Goal: Information Seeking & Learning: Compare options

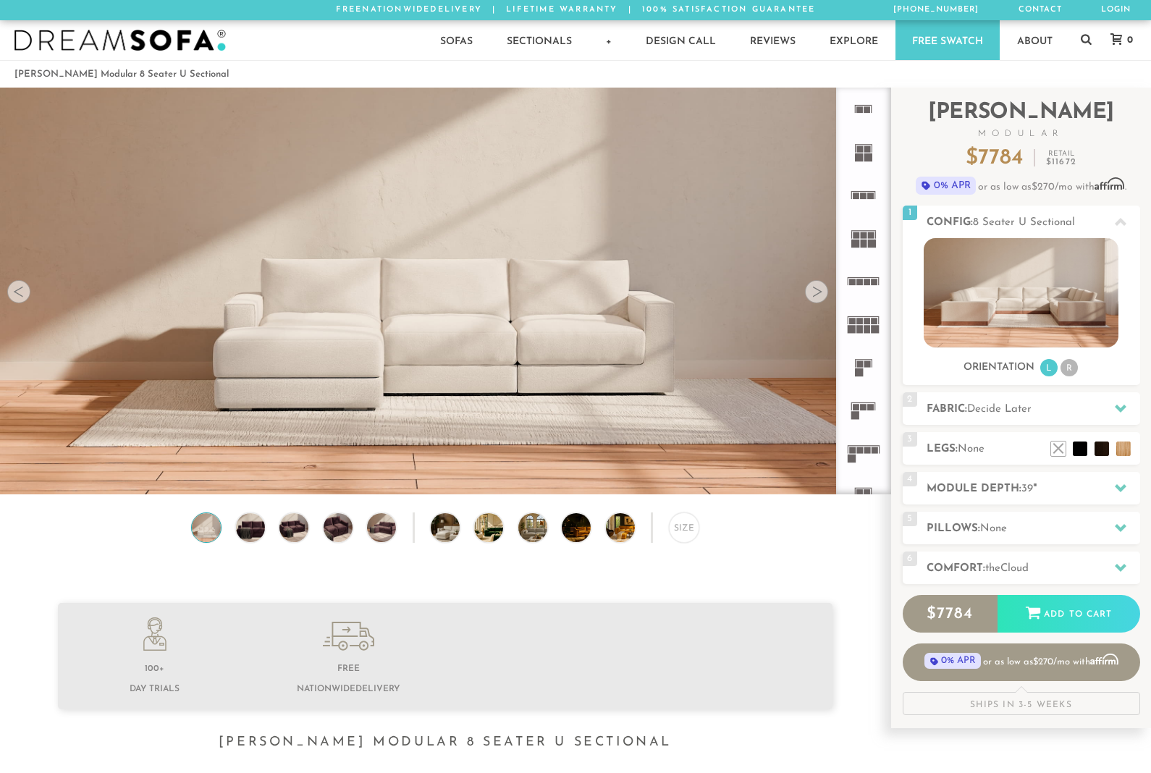
scroll to position [16271, 1151]
click at [861, 451] on rect at bounding box center [859, 450] width 7 height 7
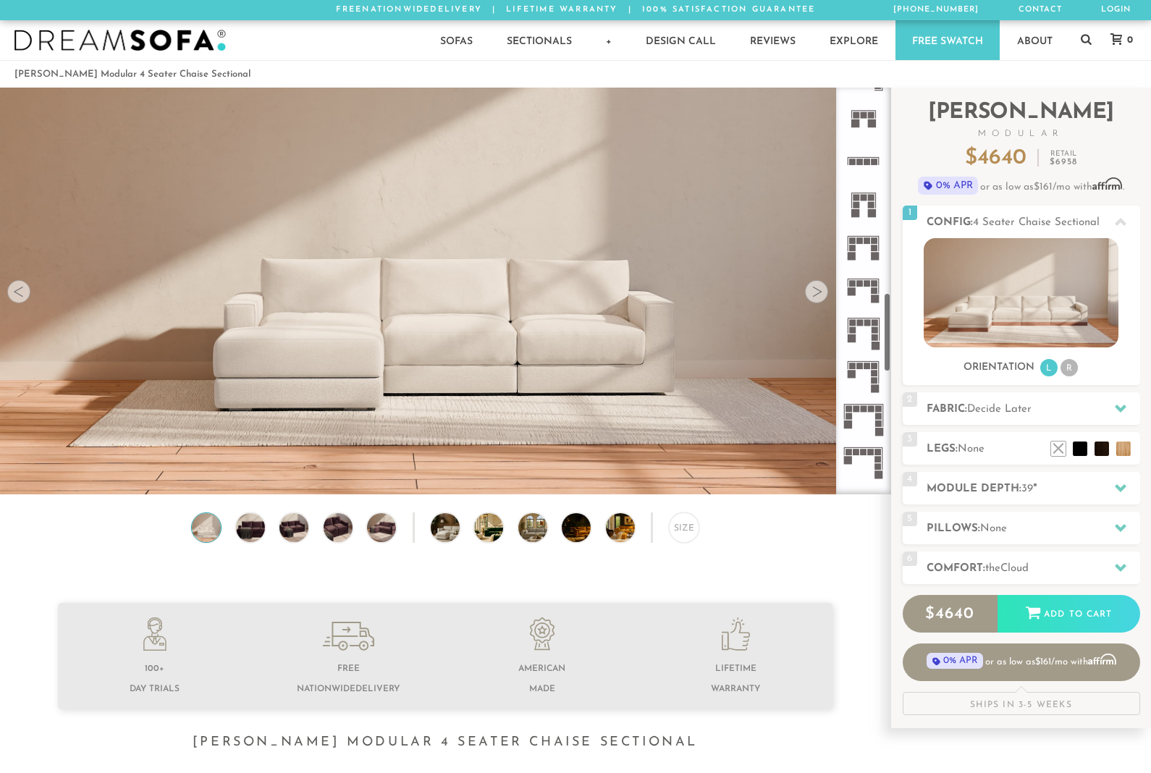
scroll to position [1054, 0]
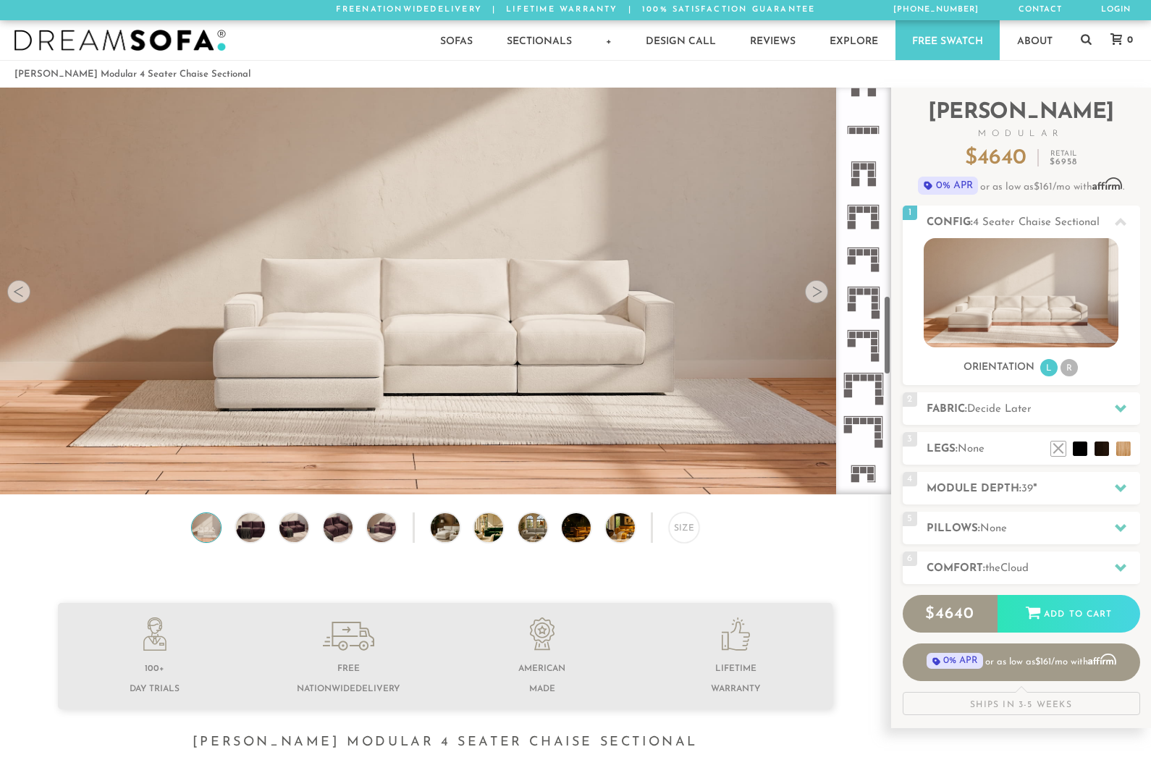
click at [864, 295] on icon at bounding box center [863, 301] width 43 height 43
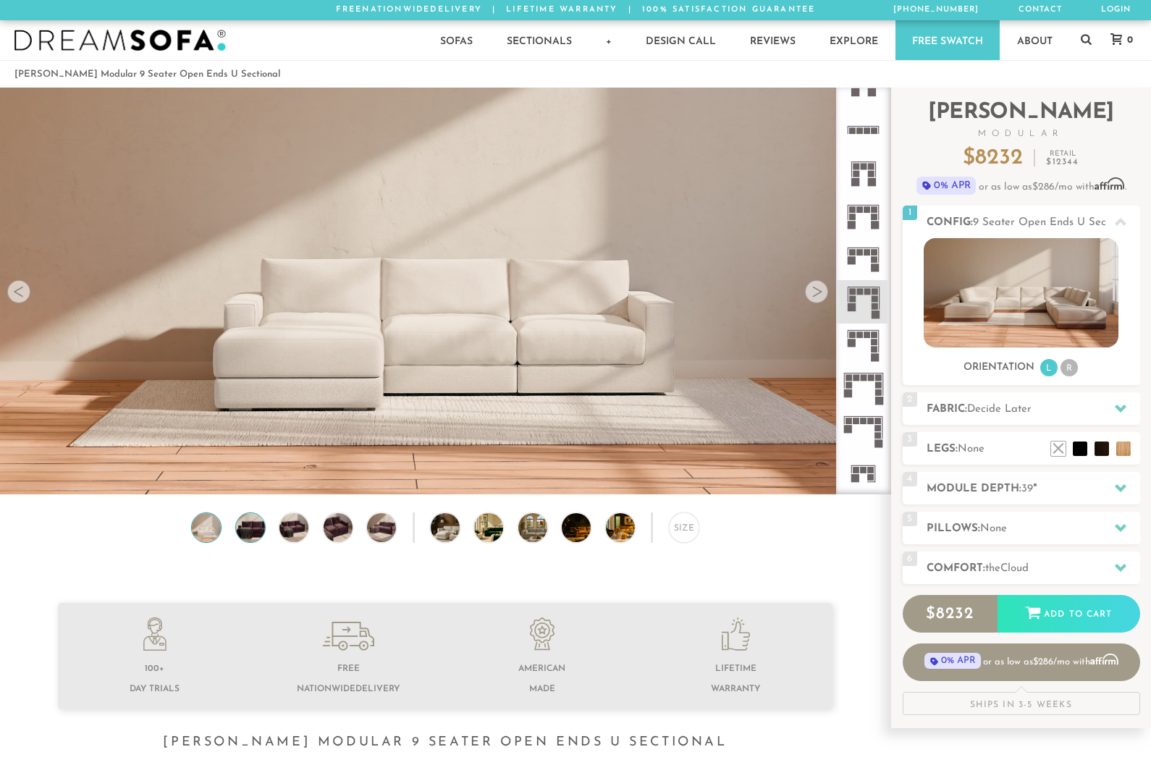
click at [244, 539] on img at bounding box center [250, 527] width 35 height 29
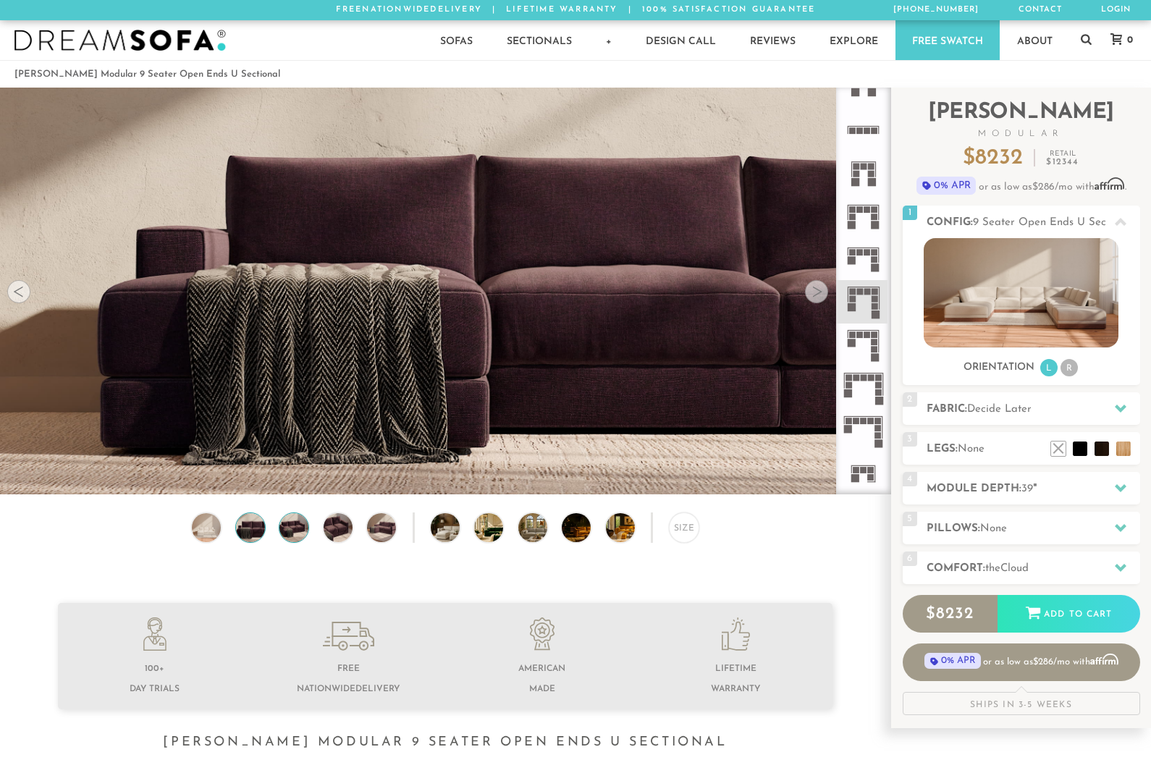
click at [293, 525] on img at bounding box center [294, 527] width 35 height 29
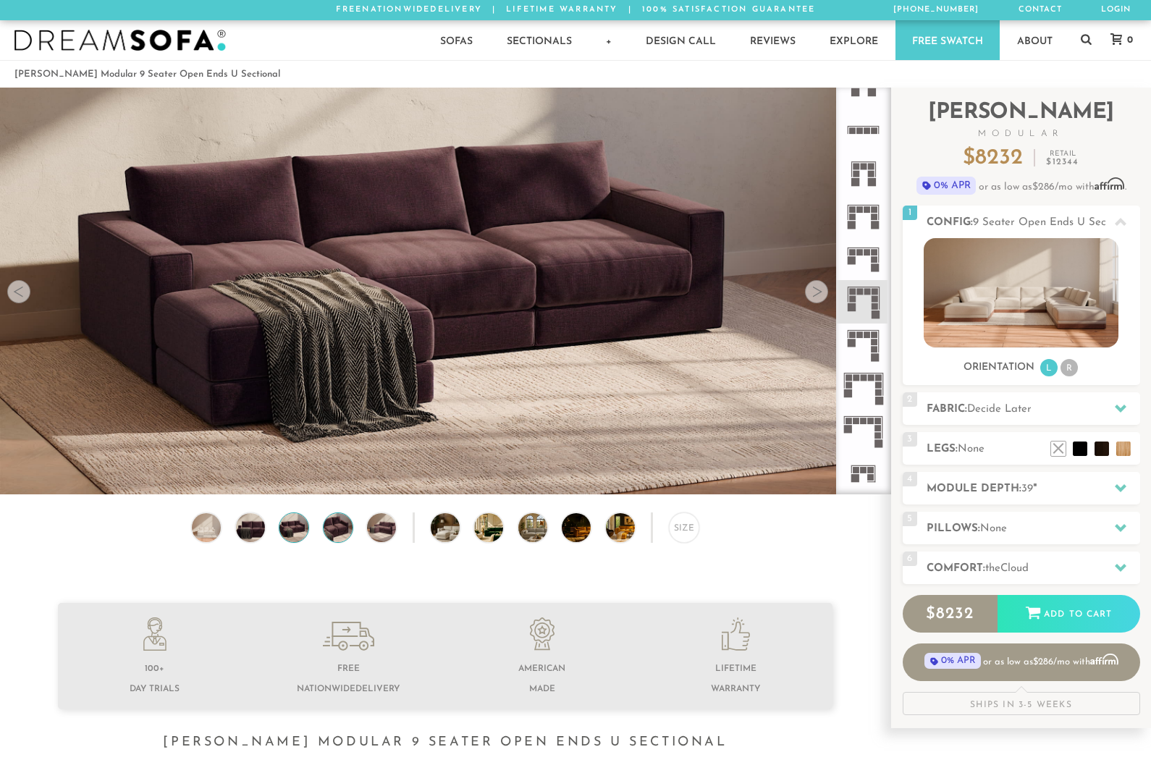
click at [339, 524] on img at bounding box center [338, 527] width 35 height 29
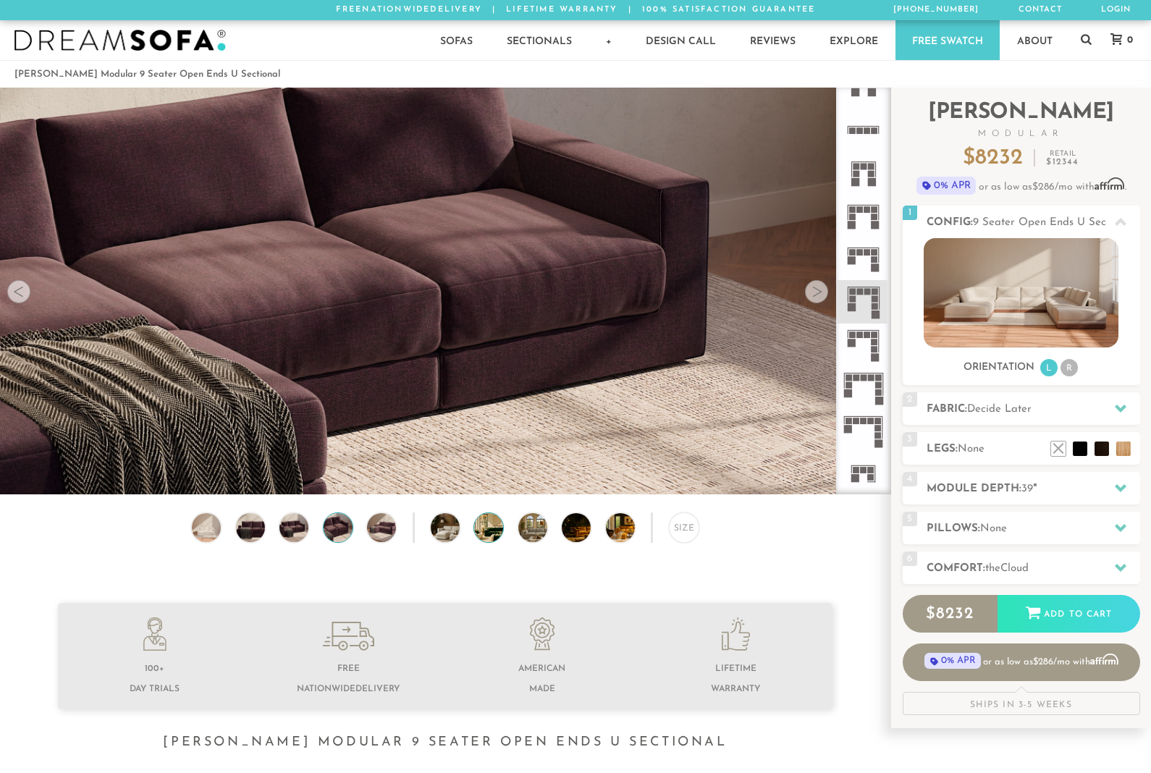
click at [486, 521] on img at bounding box center [499, 527] width 51 height 29
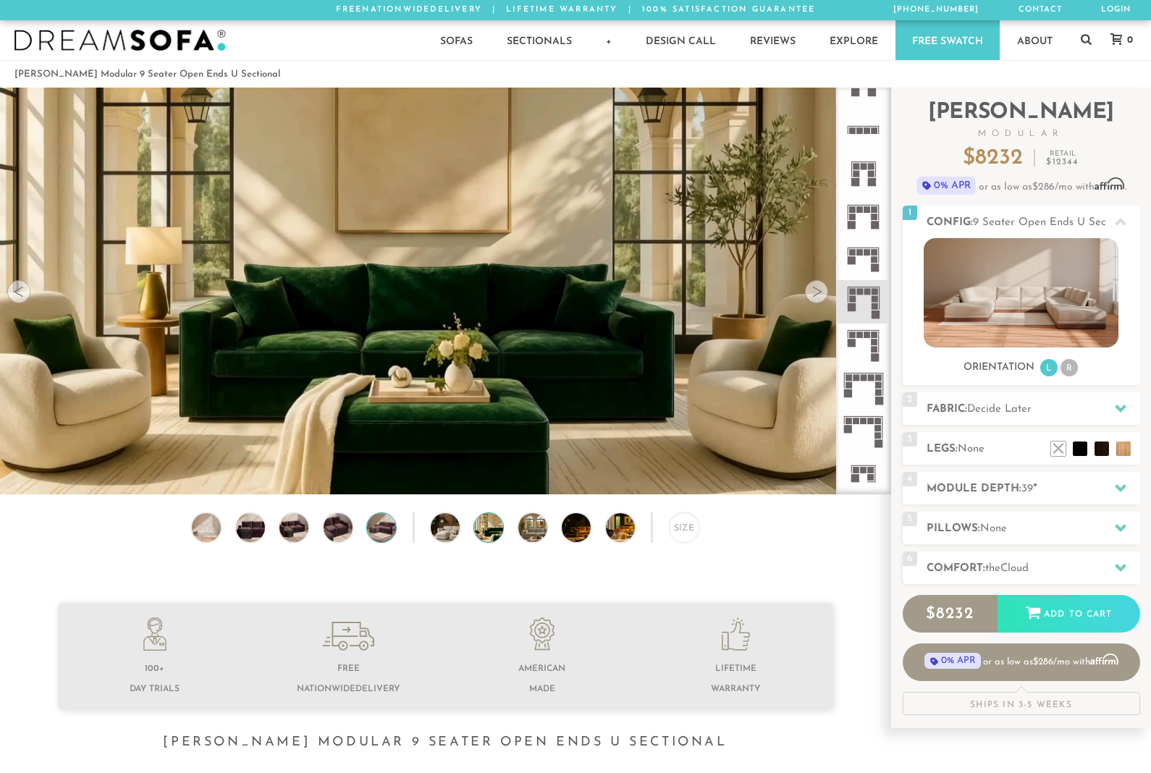
click at [374, 536] on img at bounding box center [381, 527] width 35 height 29
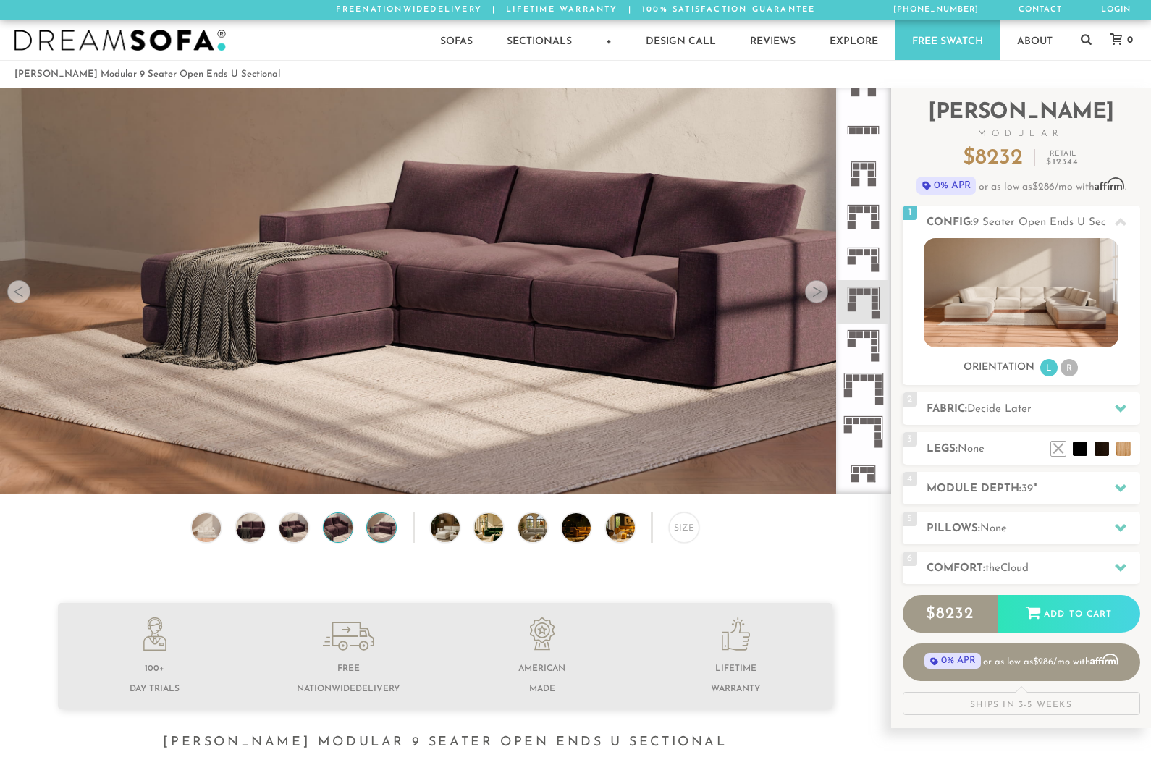
click at [335, 520] on img at bounding box center [338, 527] width 35 height 29
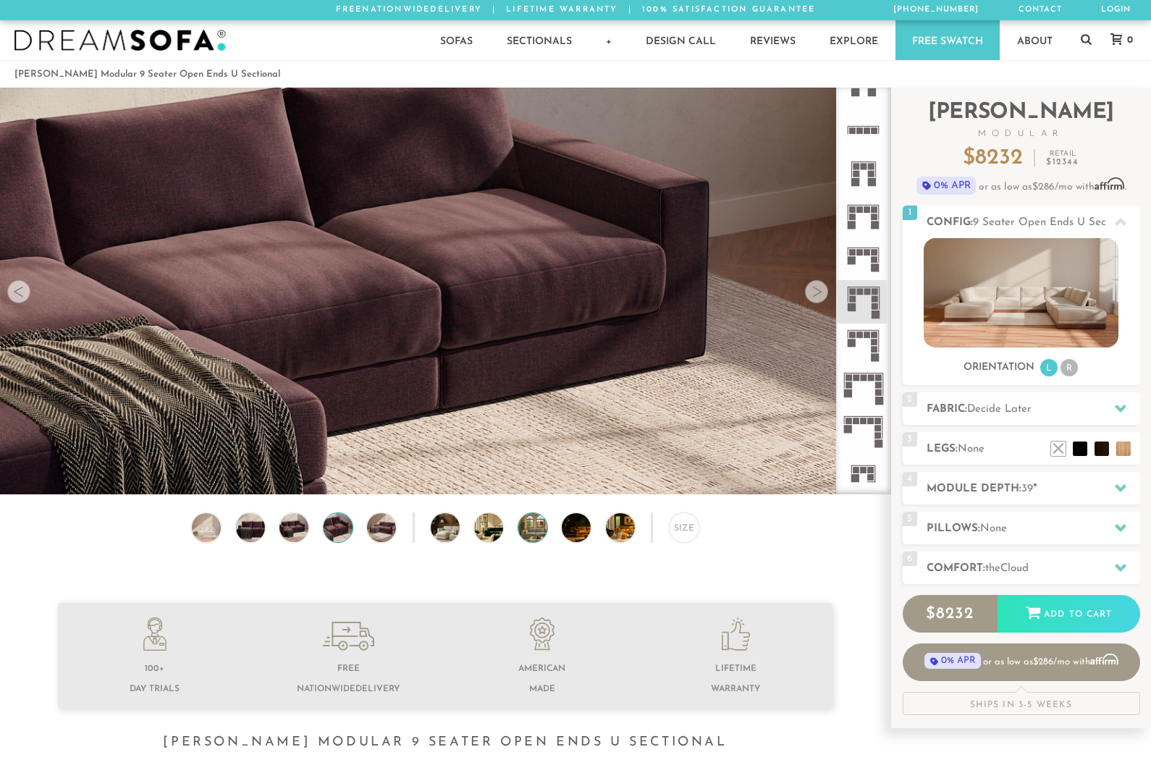
click at [519, 521] on img at bounding box center [543, 527] width 51 height 29
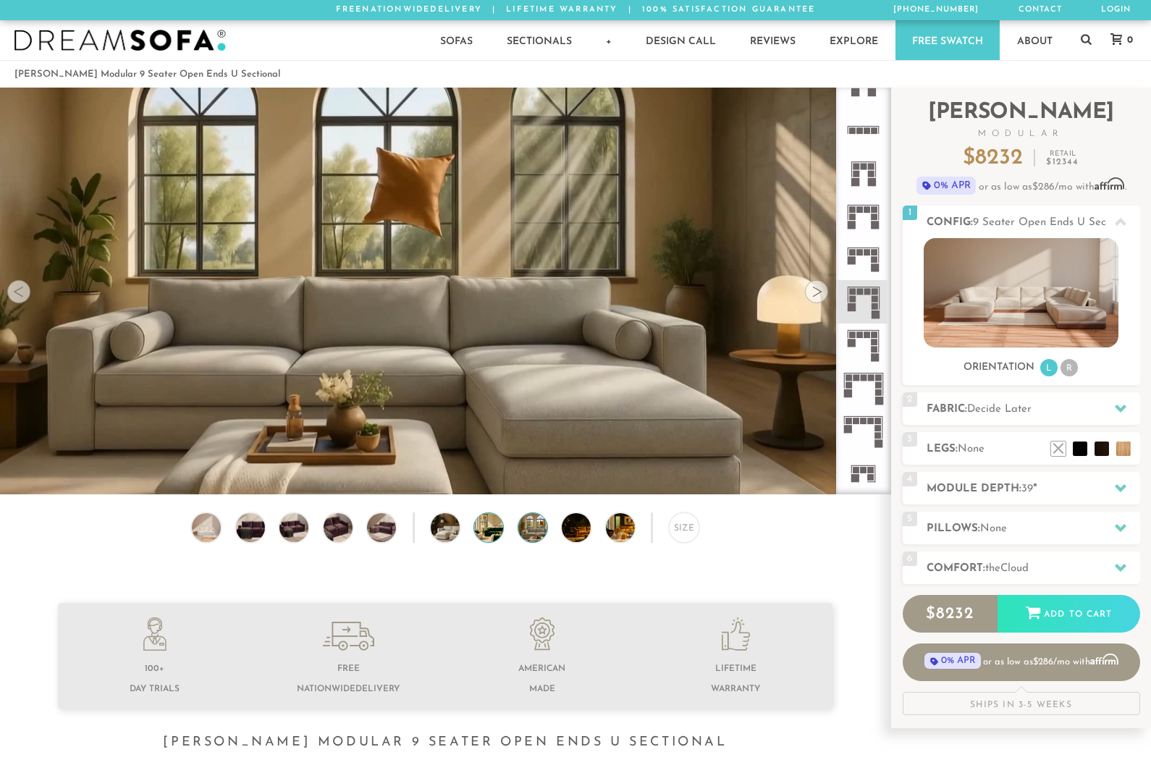
click at [483, 534] on img at bounding box center [499, 527] width 51 height 29
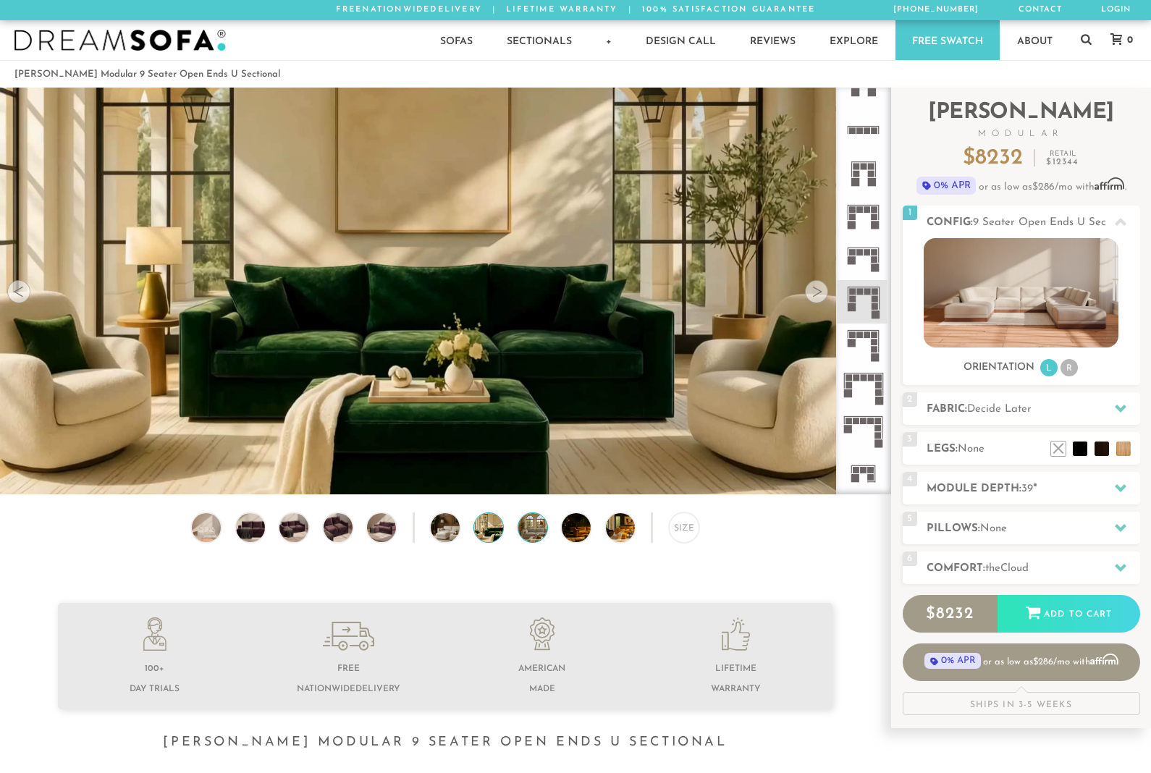
click at [521, 532] on img at bounding box center [543, 527] width 51 height 29
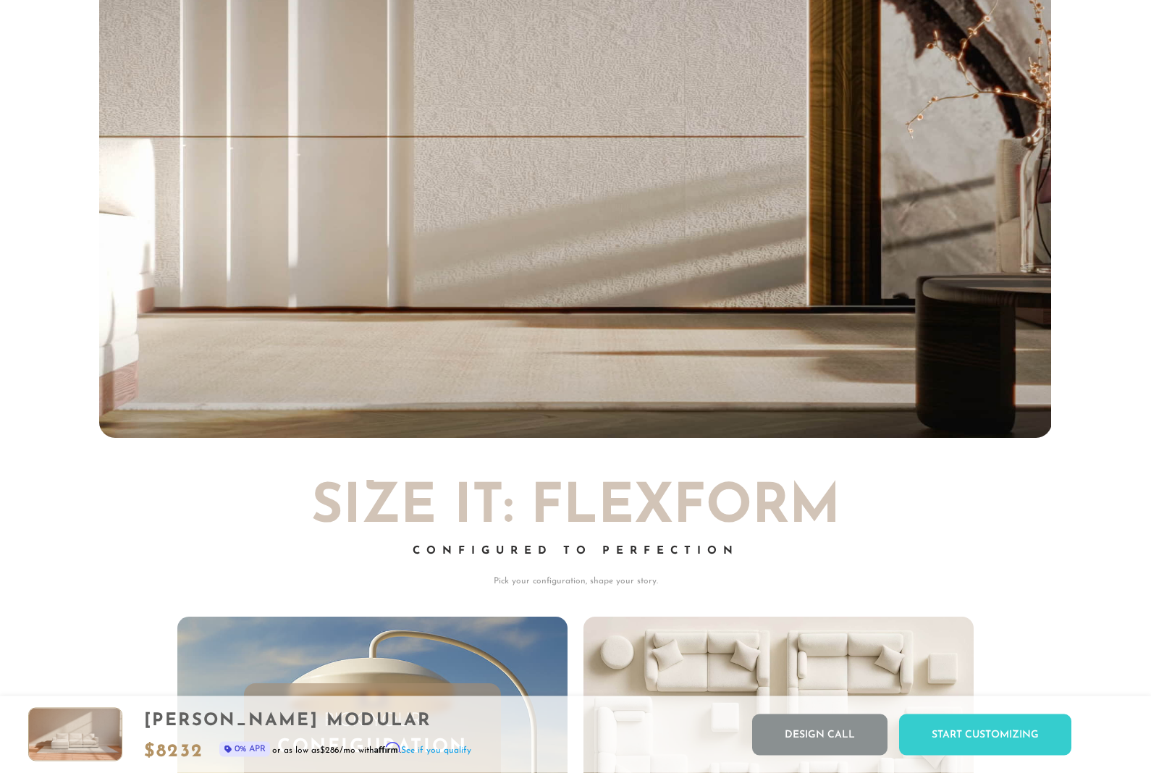
scroll to position [3021, 0]
